Goal: Answer question/provide support

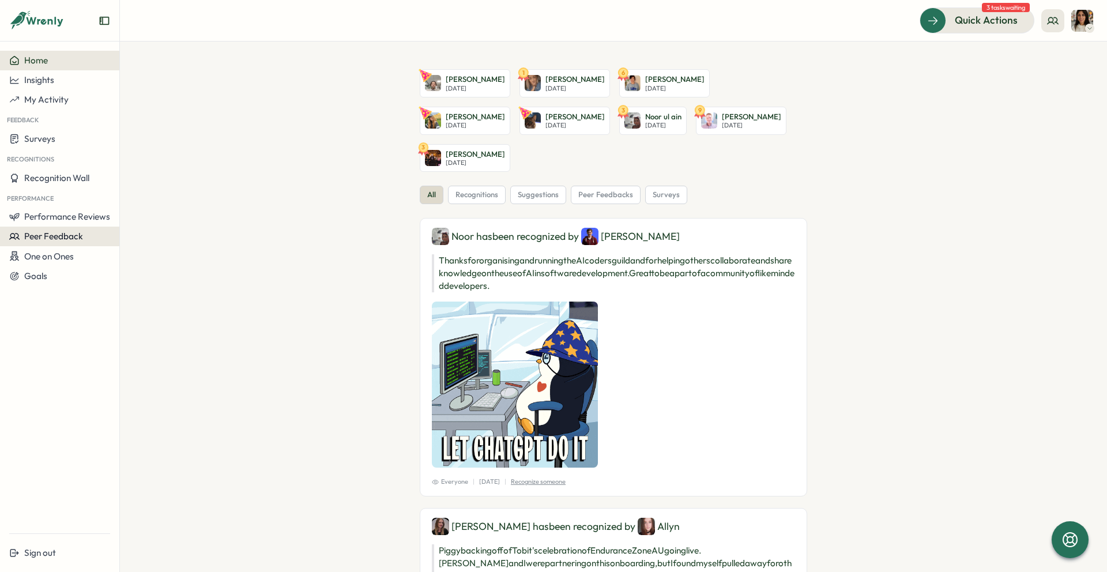
click at [58, 239] on span "Peer Feedback" at bounding box center [53, 236] width 59 height 11
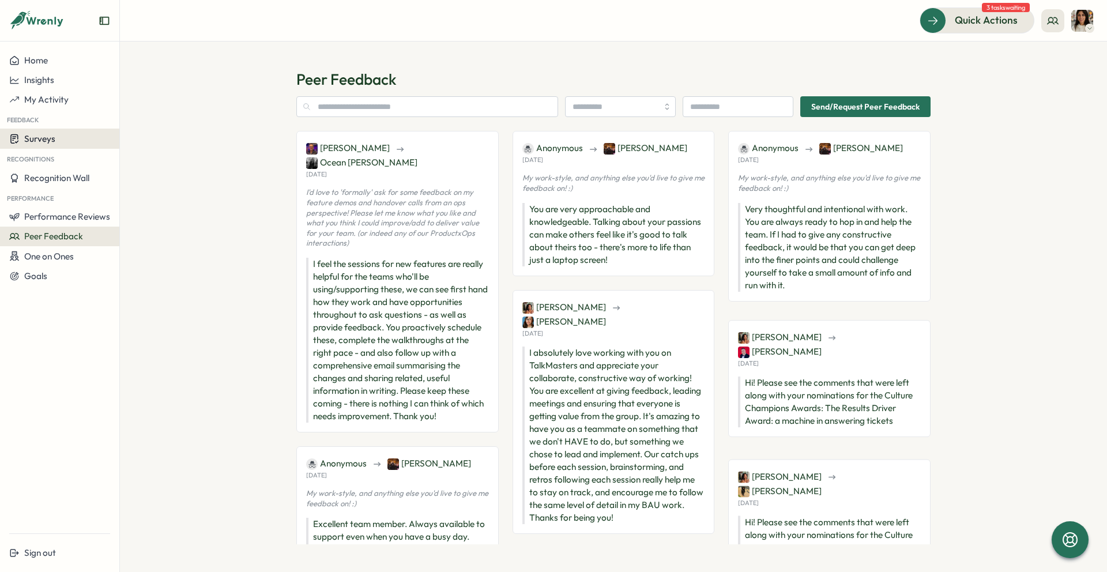
click at [48, 141] on span "Surveys" at bounding box center [39, 138] width 31 height 11
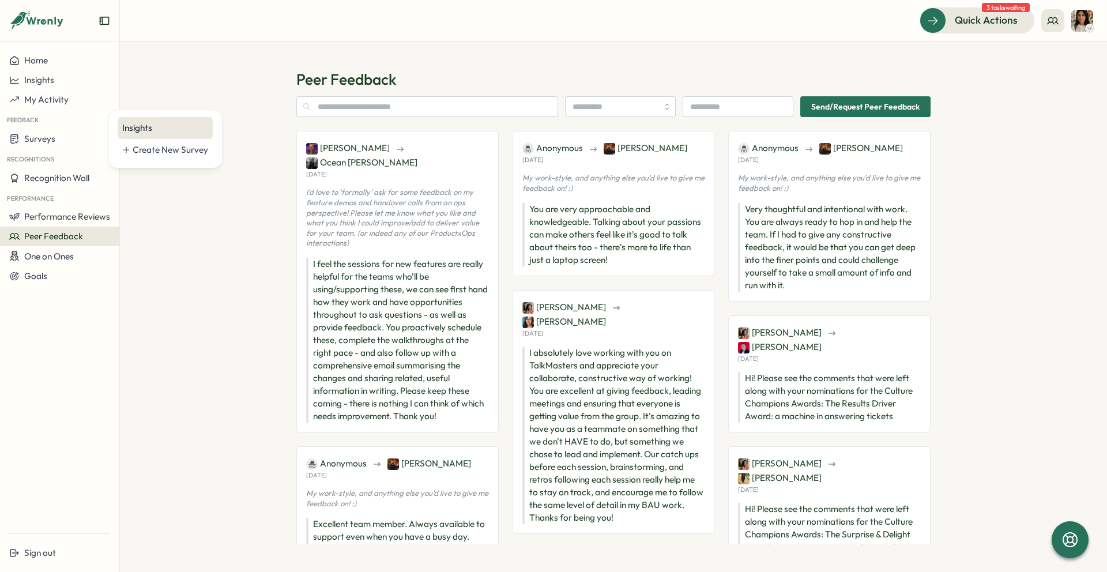
click at [162, 134] on div "Insights" at bounding box center [165, 128] width 95 height 22
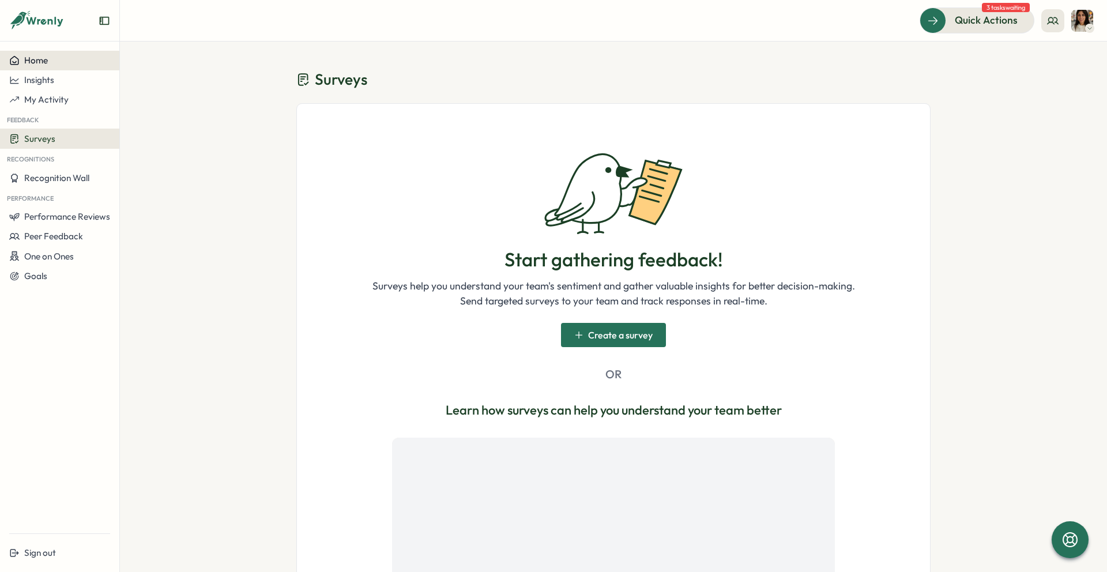
click at [35, 53] on button "Home" at bounding box center [59, 61] width 119 height 20
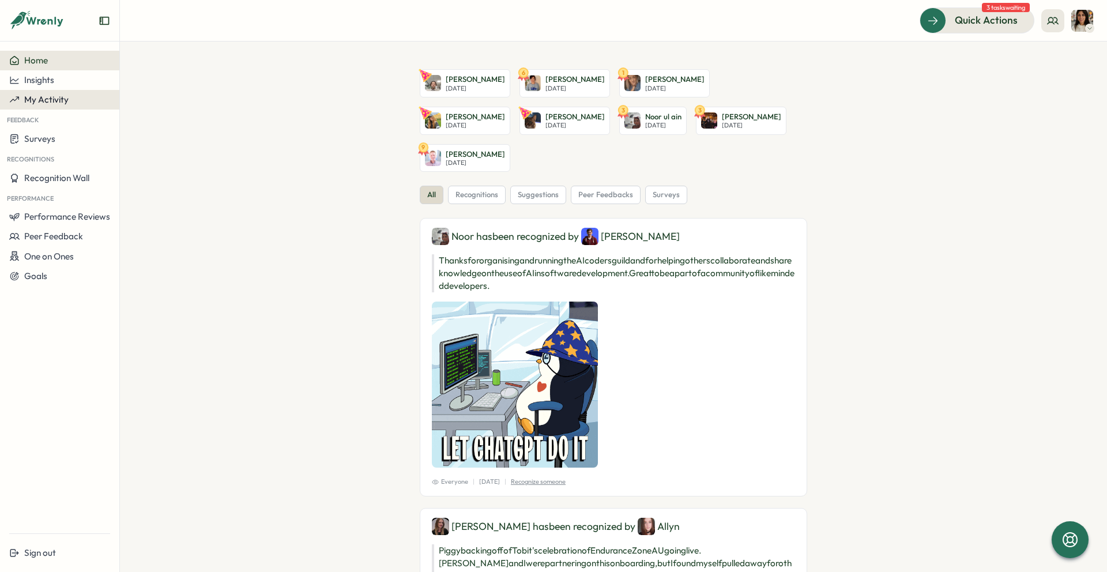
click at [64, 106] on button "My Activity" at bounding box center [59, 100] width 119 height 20
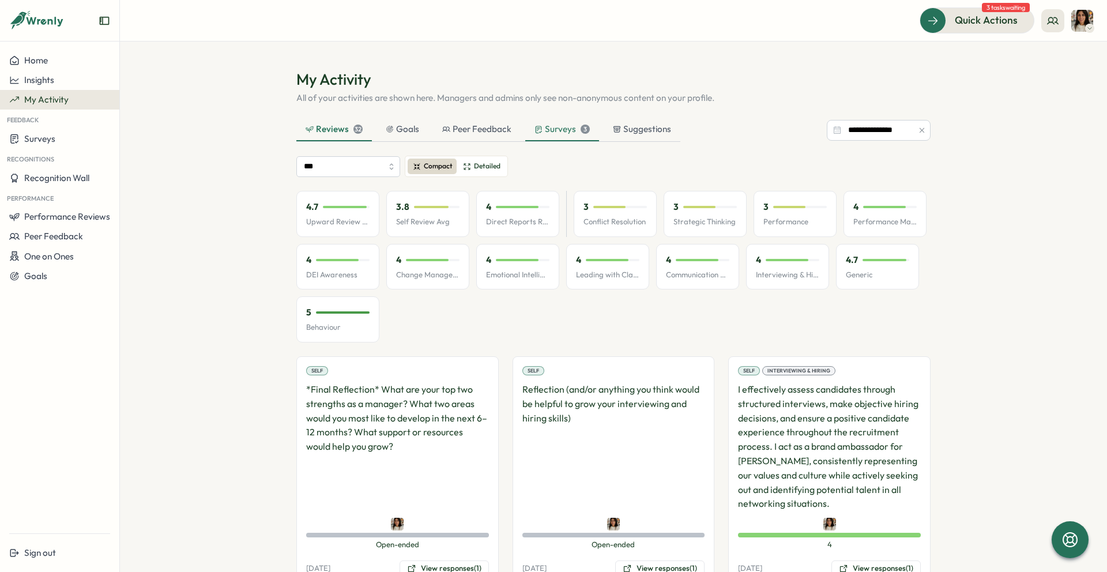
click at [561, 128] on div "Surveys 3" at bounding box center [561, 129] width 55 height 13
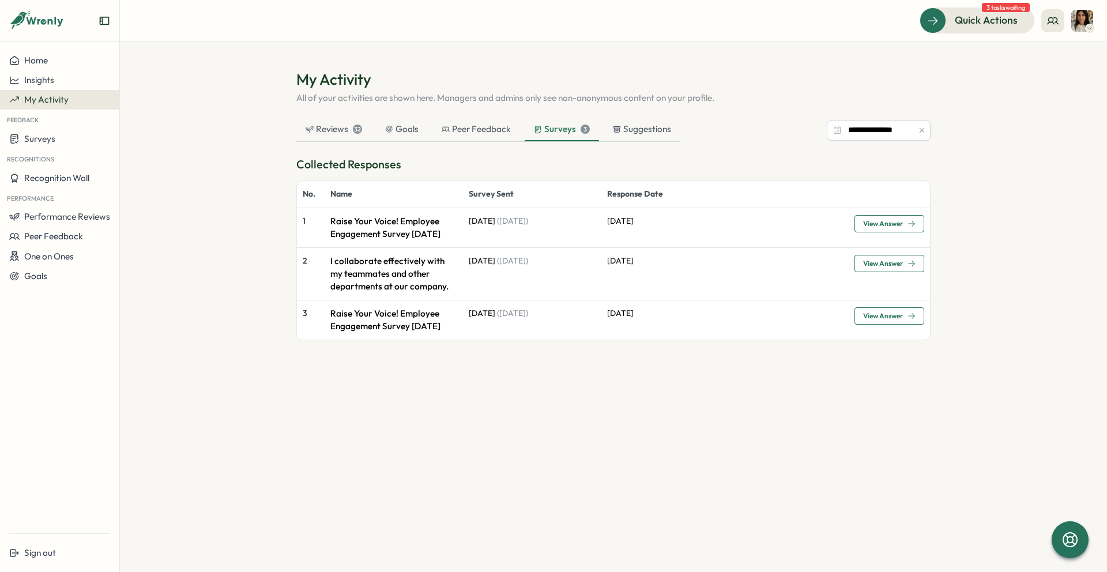
click at [899, 225] on span "View Answer" at bounding box center [883, 223] width 40 height 7
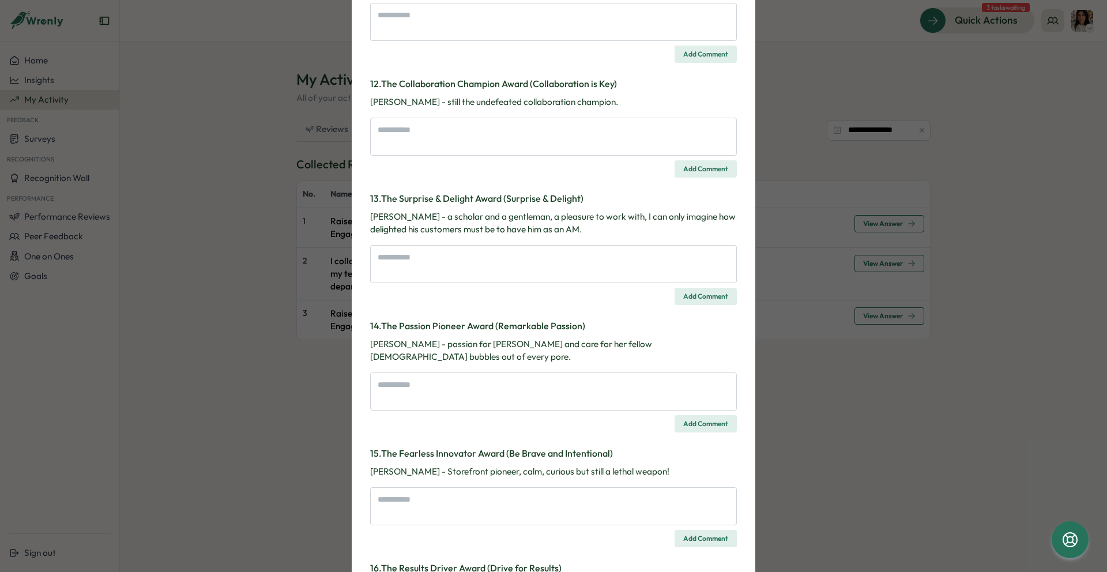
scroll to position [1307, 0]
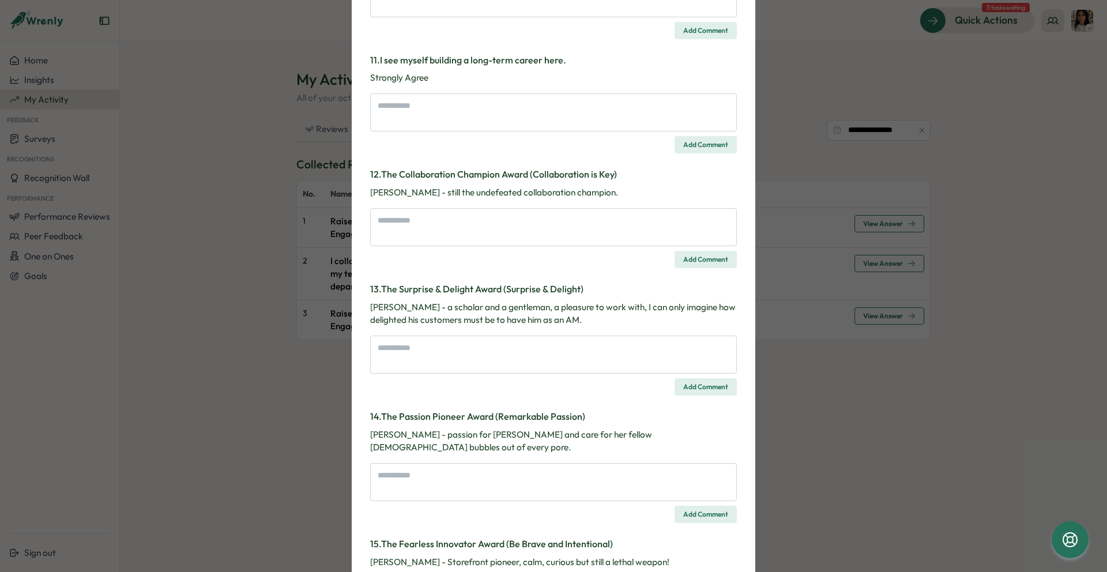
type textarea "*"
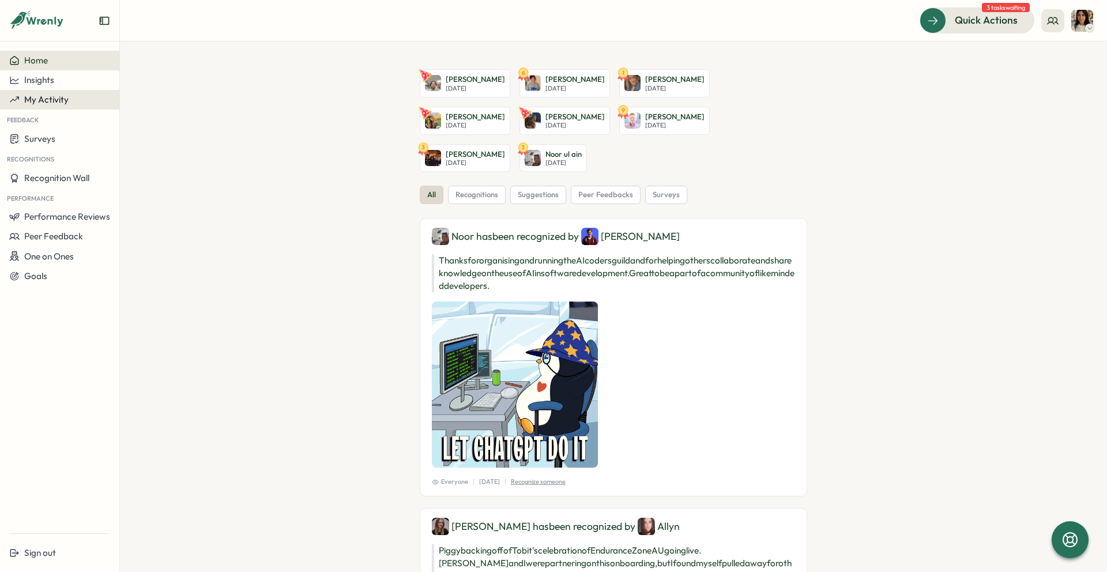
click at [59, 106] on button "My Activity" at bounding box center [59, 100] width 119 height 20
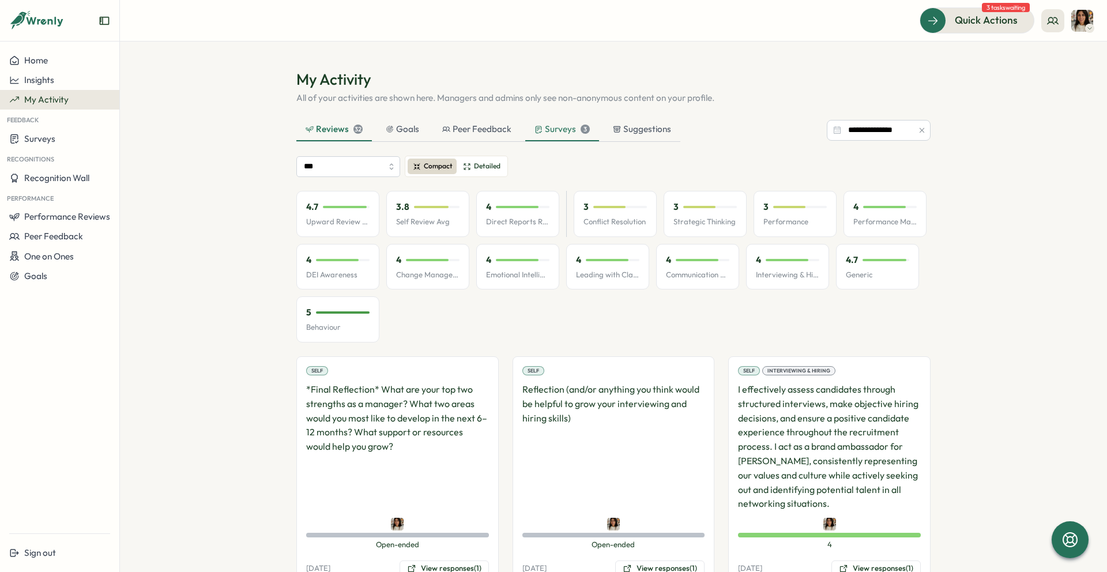
click at [552, 127] on div "Surveys 3" at bounding box center [561, 129] width 55 height 13
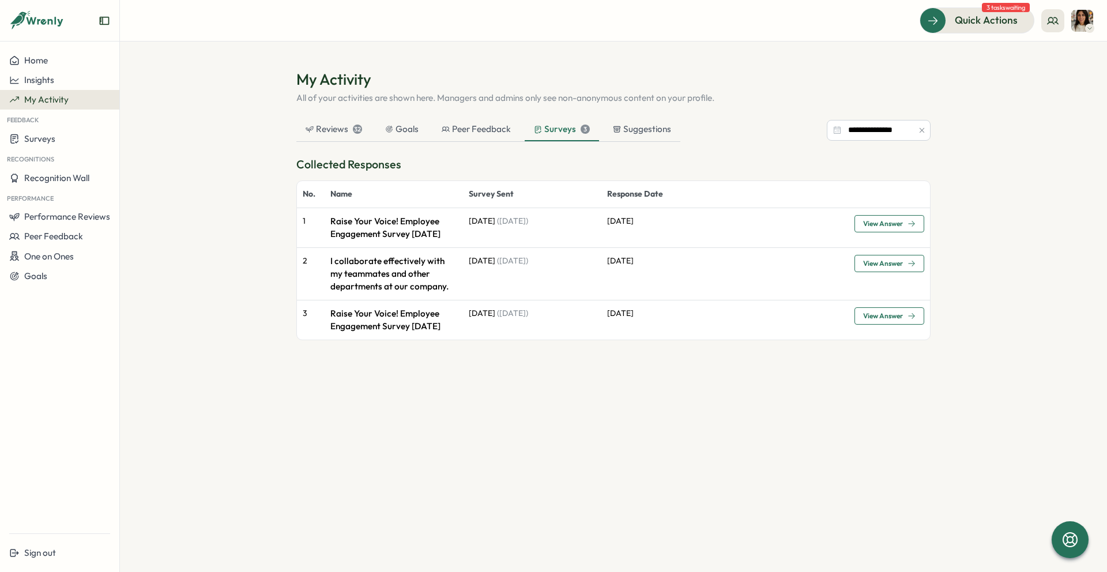
click at [887, 221] on span "View Answer" at bounding box center [883, 223] width 40 height 7
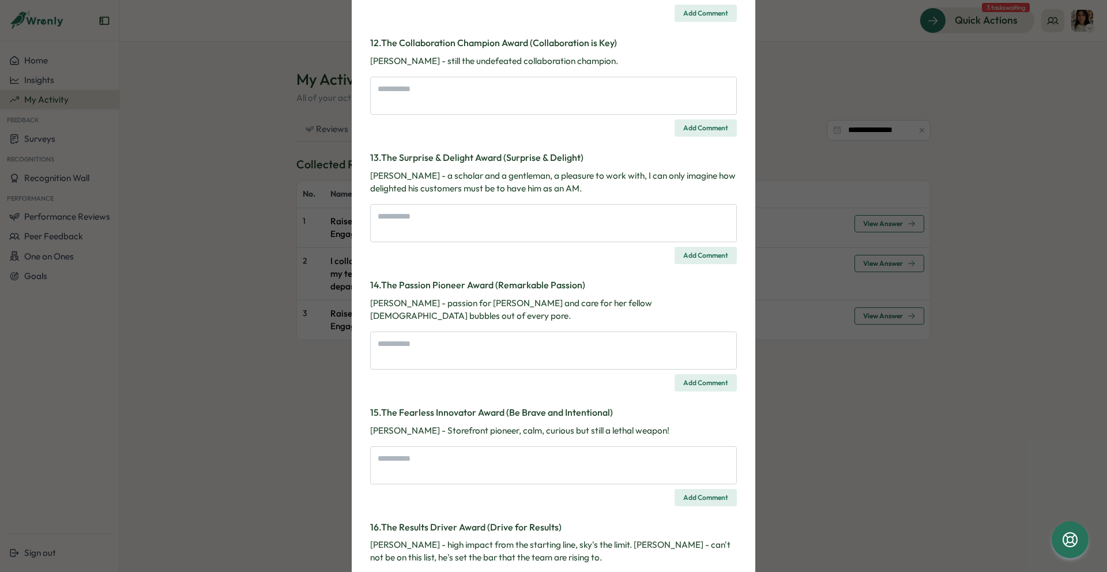
scroll to position [1529, 0]
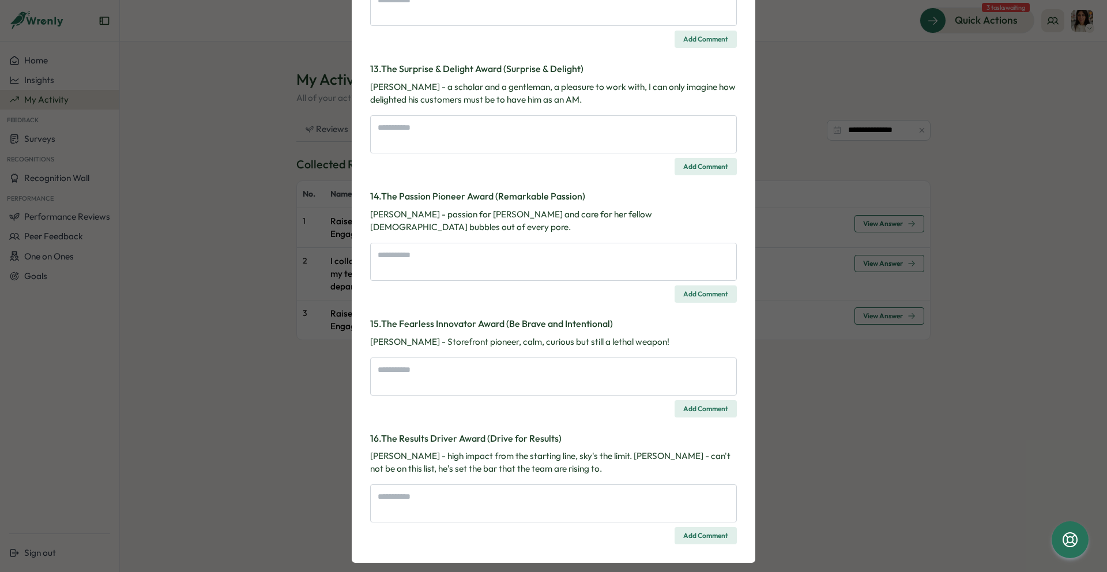
click at [868, 97] on div "Survey Response Raise Your Voice! Employee Engagement Survey August 2025 Please…" at bounding box center [553, 286] width 1107 height 572
click at [837, 47] on div "Survey Response Raise Your Voice! Employee Engagement Survey August 2025 Please…" at bounding box center [553, 286] width 1107 height 572
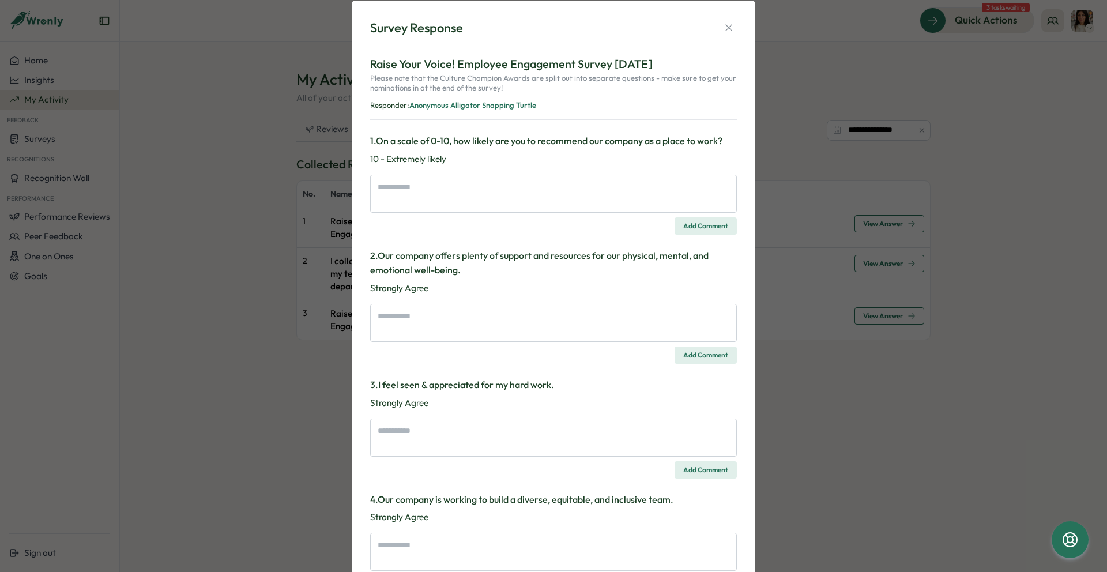
scroll to position [0, 0]
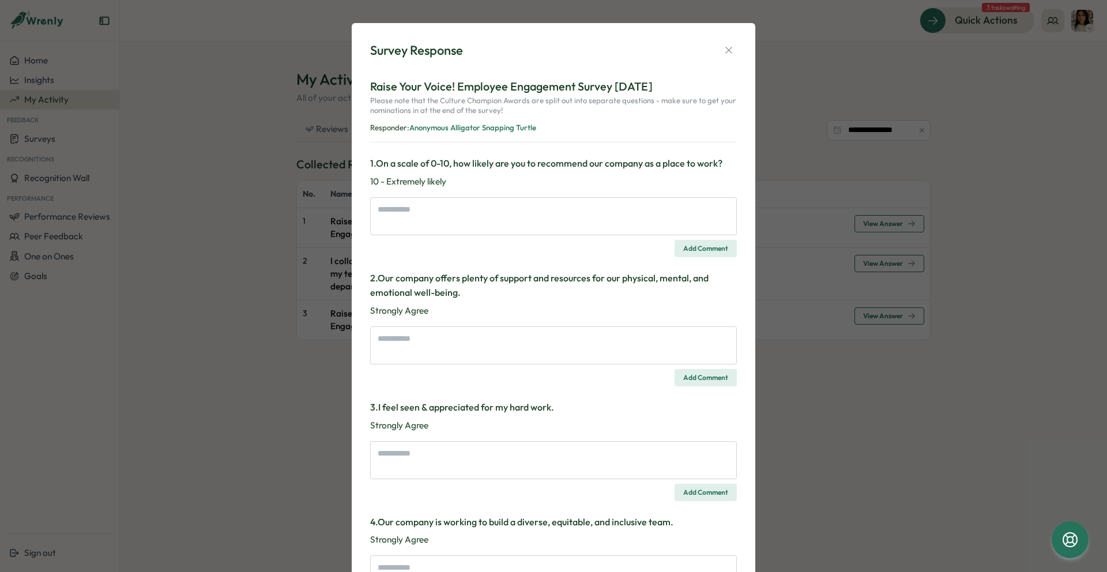
click at [714, 48] on div "Survey Response" at bounding box center [553, 51] width 367 height 18
click at [721, 48] on button "button" at bounding box center [729, 50] width 16 height 16
